Goal: Navigation & Orientation: Find specific page/section

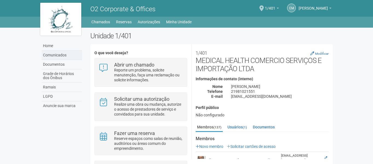
scroll to position [55, 0]
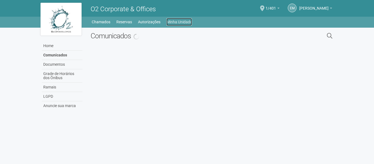
click at [177, 22] on link "Minha Unidade" at bounding box center [178, 22] width 25 height 8
click at [58, 44] on link "Home" at bounding box center [62, 45] width 41 height 9
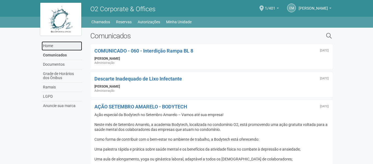
click at [62, 45] on link "Home" at bounding box center [62, 45] width 41 height 9
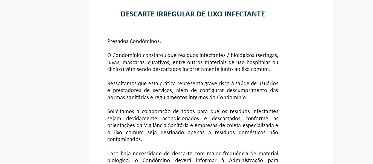
scroll to position [411, 0]
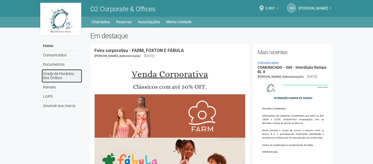
click at [63, 79] on link "Grade de Horários dos Ônibus" at bounding box center [62, 75] width 41 height 13
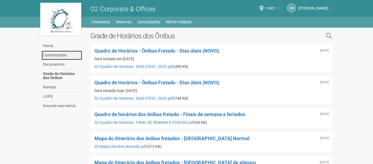
click at [57, 58] on link "Comunicados" at bounding box center [62, 55] width 41 height 9
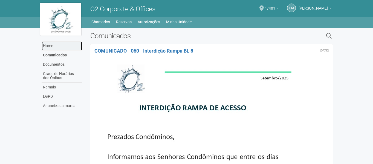
click at [58, 48] on link "Home" at bounding box center [62, 45] width 41 height 9
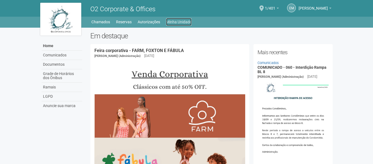
click at [173, 20] on link "Minha Unidade" at bounding box center [178, 22] width 25 height 8
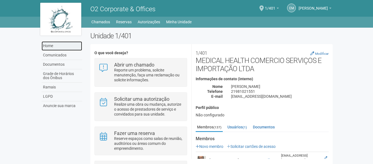
click at [58, 47] on link "Home" at bounding box center [62, 45] width 41 height 9
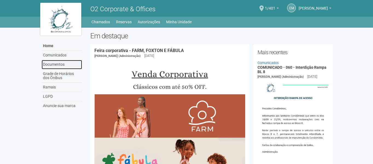
click at [56, 63] on link "Documentos" at bounding box center [62, 64] width 41 height 9
